Goal: Information Seeking & Learning: Learn about a topic

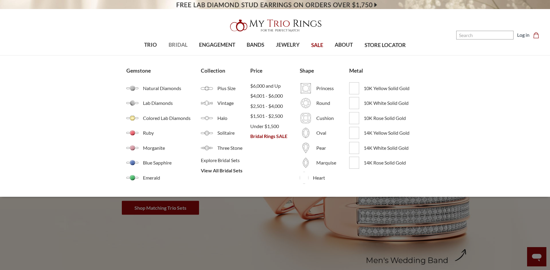
click at [180, 45] on span "BRIDAL" at bounding box center [177, 45] width 19 height 8
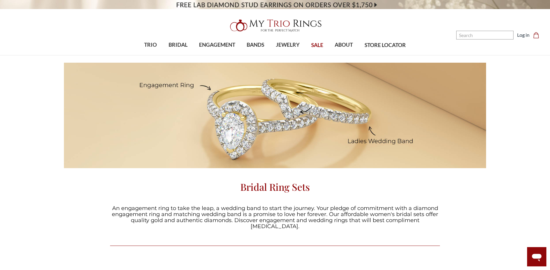
click at [70, 216] on div "Bridal Ring Sets An engagement ring to take the leap, a wedding band to start t…" at bounding box center [275, 150] width 550 height 174
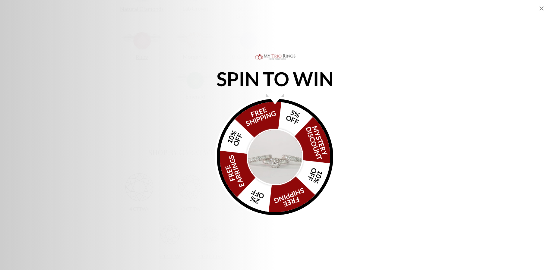
scroll to position [301, 0]
click at [541, 7] on icon "Close popup" at bounding box center [541, 8] width 7 height 7
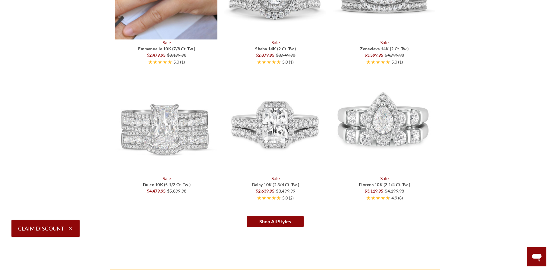
scroll to position [1025, 0]
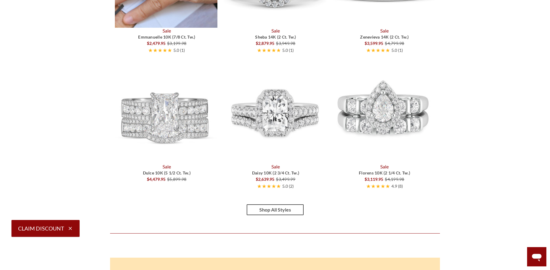
click at [285, 204] on link "Shop All Styles" at bounding box center [274, 209] width 57 height 11
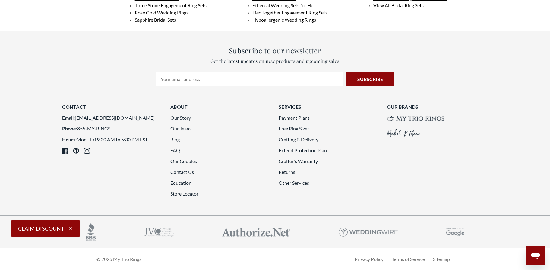
scroll to position [1537, 0]
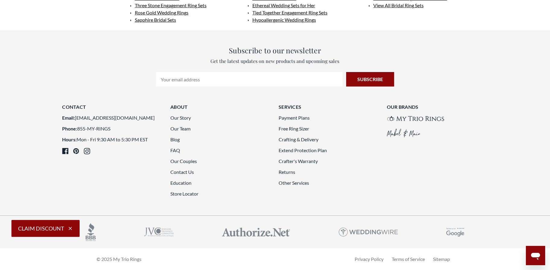
scroll to position [1658, 0]
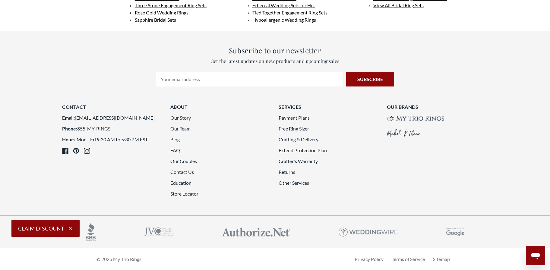
scroll to position [1688, 0]
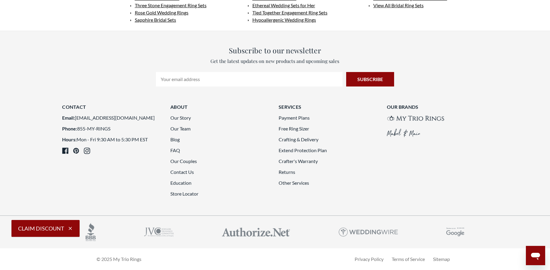
drag, startPoint x: 326, startPoint y: 180, endPoint x: 305, endPoint y: 191, distance: 23.9
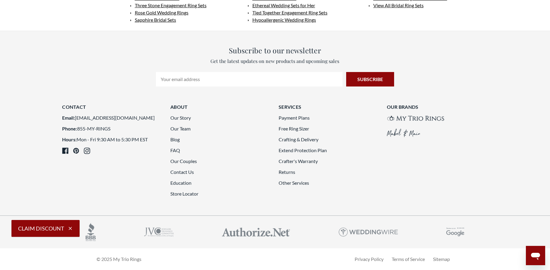
scroll to position [1628, 0]
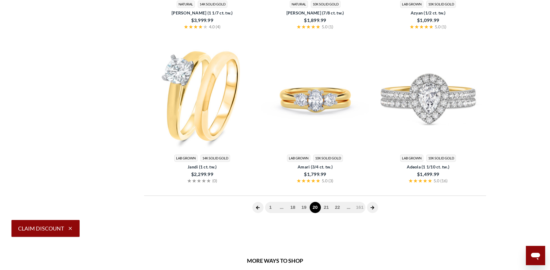
scroll to position [241, 0]
